Goal: Task Accomplishment & Management: Use online tool/utility

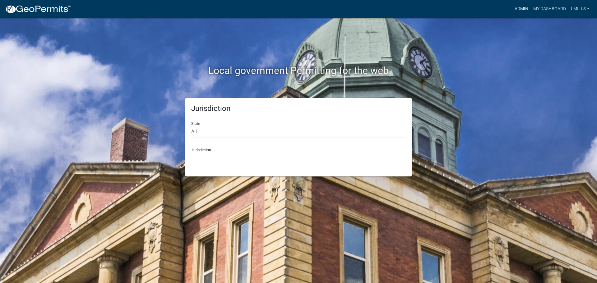
click at [514, 10] on link "Admin" at bounding box center [521, 9] width 19 height 12
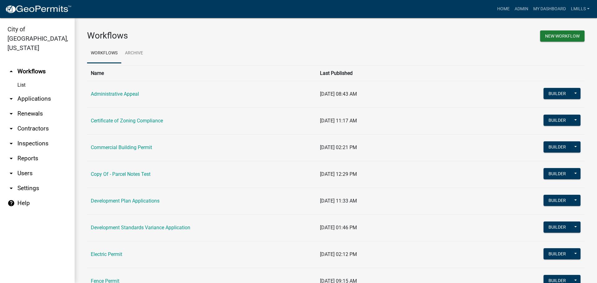
click at [30, 151] on link "arrow_drop_down Reports" at bounding box center [37, 158] width 75 height 15
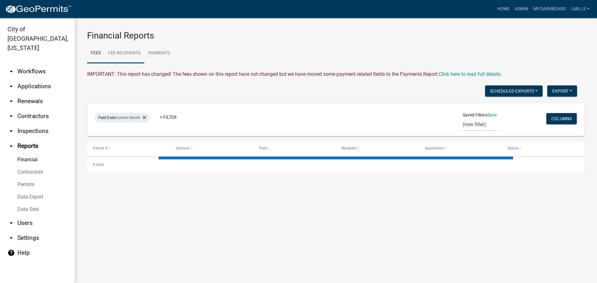
click at [136, 56] on link "Fee Recipients" at bounding box center [125, 54] width 40 height 20
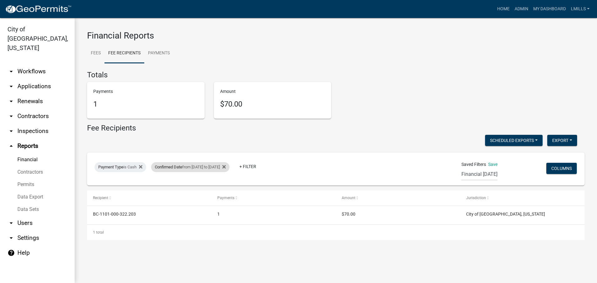
click at [205, 167] on div "Confirmed Date from [DATE] to [DATE]" at bounding box center [190, 167] width 78 height 10
select select "custom"
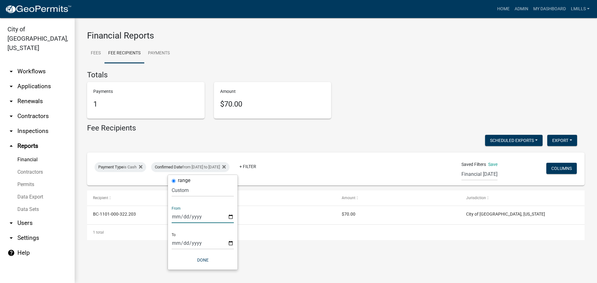
click at [232, 215] on input "[DATE]" at bounding box center [203, 217] width 62 height 13
type input "[DATE]"
click at [232, 243] on input "[DATE]" at bounding box center [203, 243] width 62 height 13
type input "[DATE]"
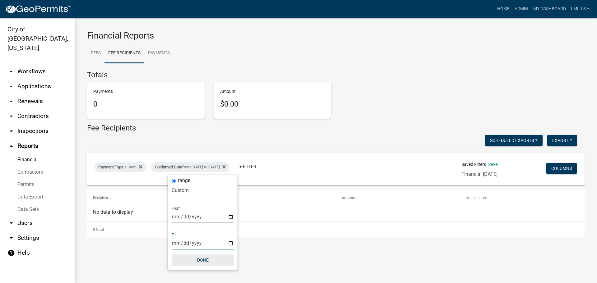
click at [201, 260] on button "Done" at bounding box center [203, 260] width 62 height 11
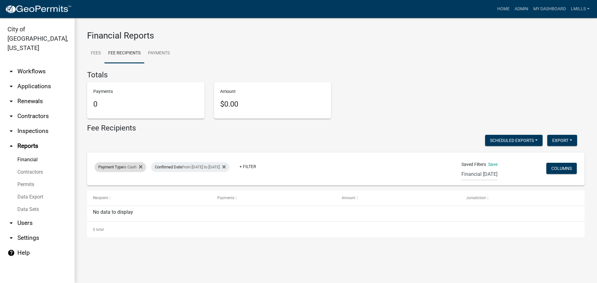
click at [136, 168] on div "Payment Type is Cash" at bounding box center [121, 167] width 52 height 10
click at [133, 192] on select "Select an option Online CreditCardPOS Check Cash" at bounding box center [121, 190] width 62 height 13
select select "Check"
click at [91, 184] on select "Select an option Online CreditCardPOS Check Cash" at bounding box center [121, 190] width 62 height 13
click at [123, 209] on button "Done" at bounding box center [122, 208] width 62 height 11
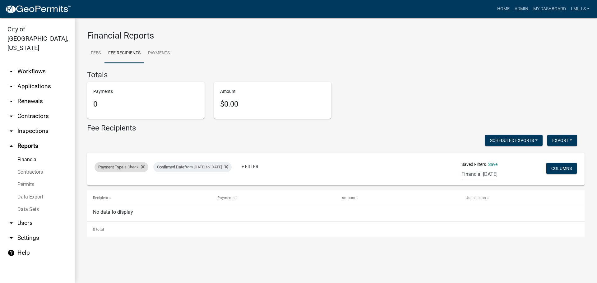
click at [136, 169] on div "Payment Type is Check" at bounding box center [122, 167] width 54 height 10
click at [130, 192] on select "Select an option Online CreditCardPOS Check Cash" at bounding box center [122, 190] width 62 height 13
select select "Online"
click at [91, 184] on select "Select an option Online CreditCardPOS Check Cash" at bounding box center [122, 190] width 62 height 13
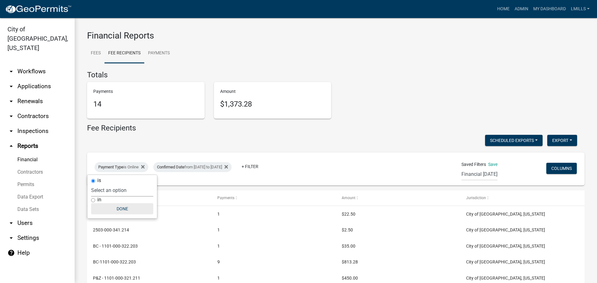
click at [125, 209] on button "Done" at bounding box center [122, 208] width 62 height 11
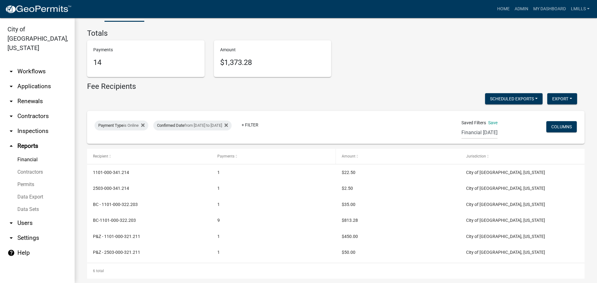
scroll to position [49, 0]
